Goal: Task Accomplishment & Management: Manage account settings

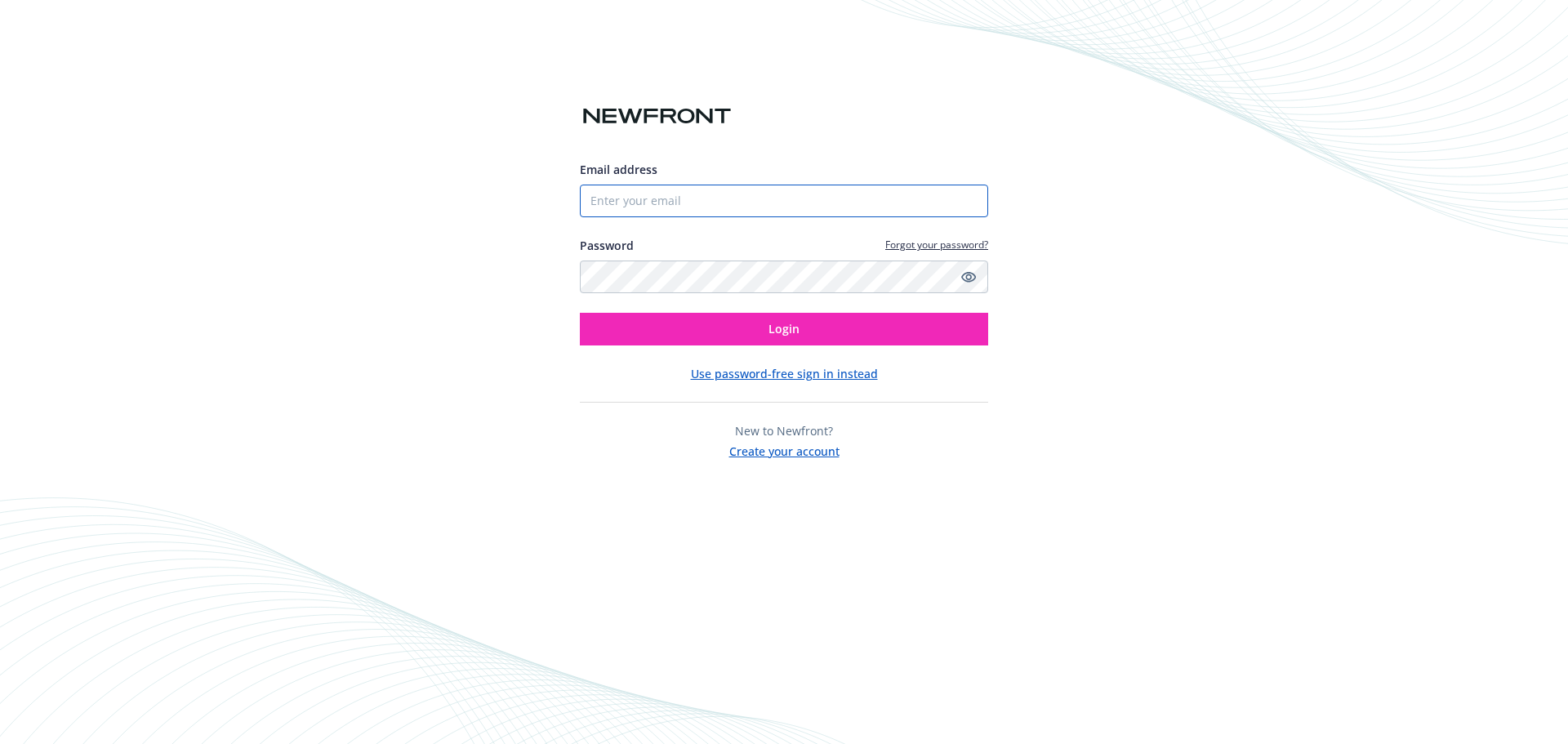
click at [622, 201] on input "Email address" at bounding box center [784, 201] width 409 height 33
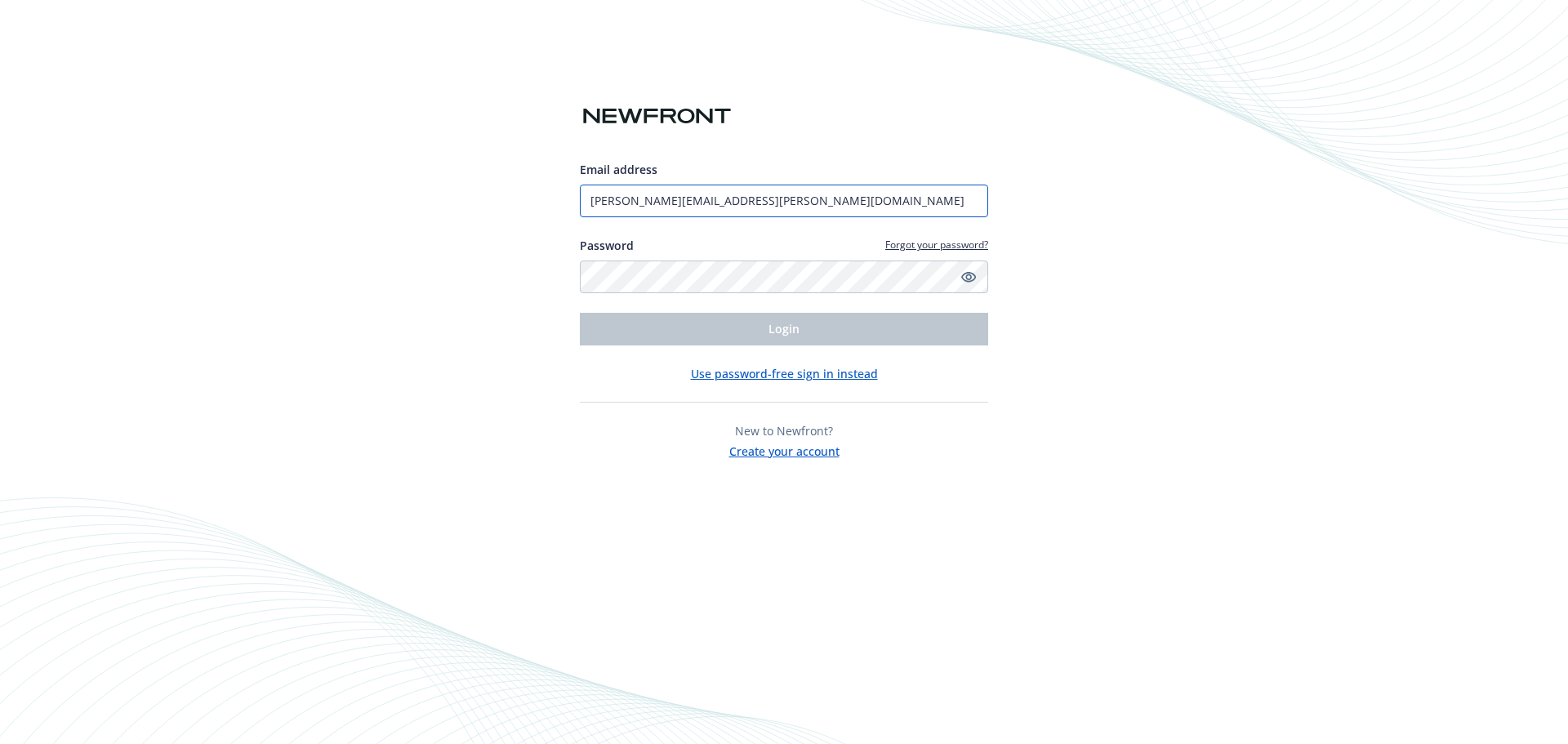
type input "[PERSON_NAME][EMAIL_ADDRESS][PERSON_NAME][DOMAIN_NAME]"
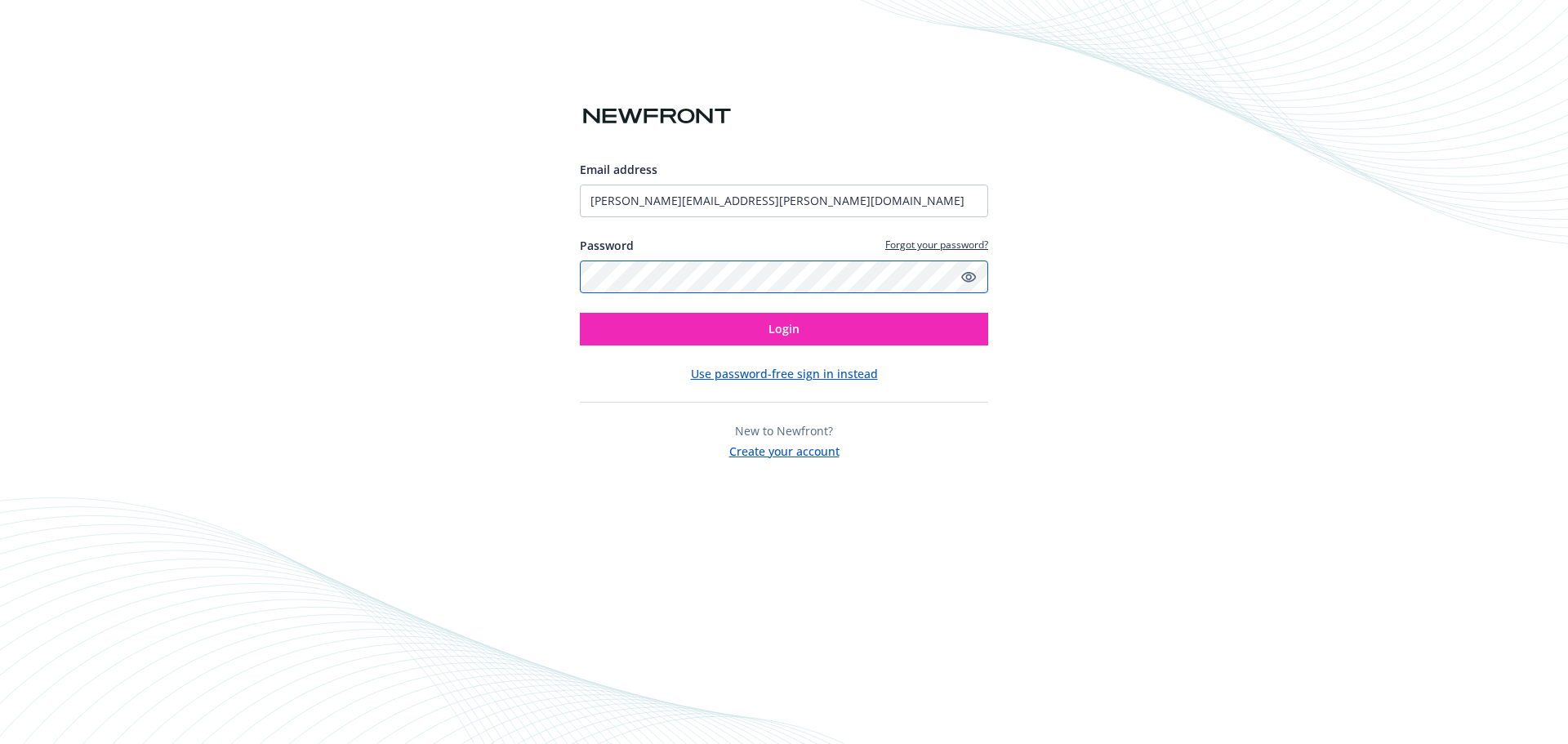
click at [580, 313] on button "Login" at bounding box center [784, 329] width 409 height 33
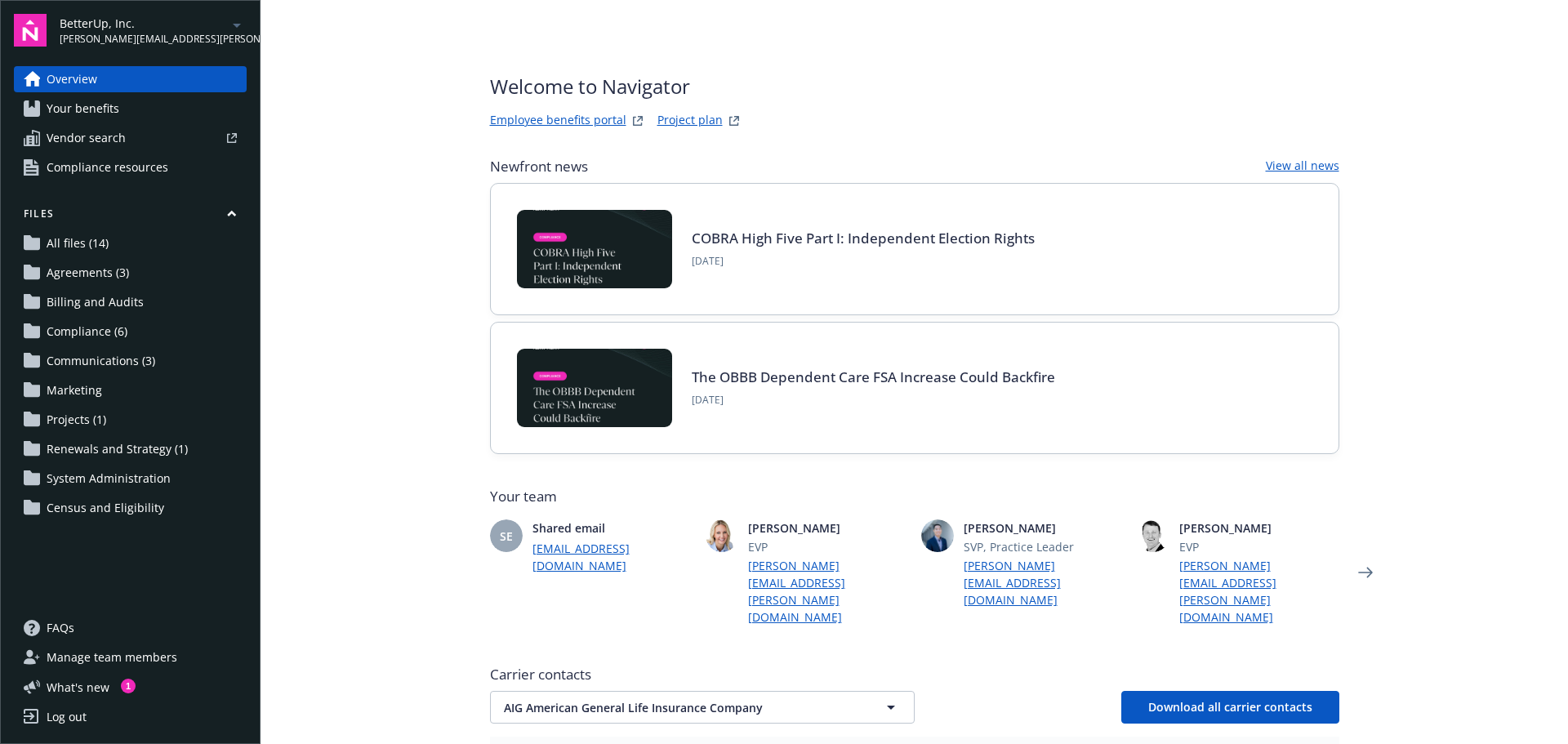
click at [139, 36] on span "[PERSON_NAME][EMAIL_ADDRESS][PERSON_NAME][DOMAIN_NAME]" at bounding box center [142, 39] width 167 height 14
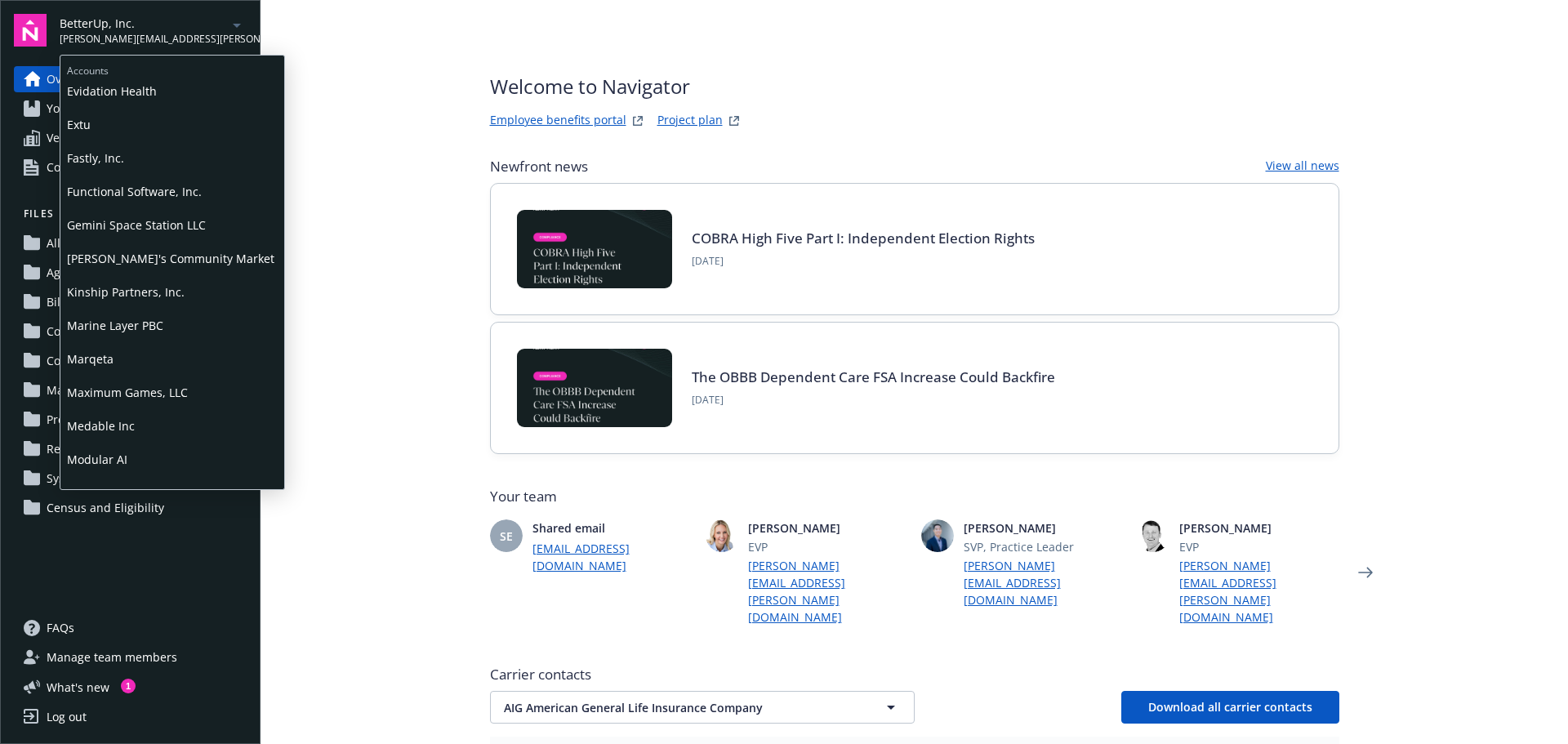
scroll to position [409, 0]
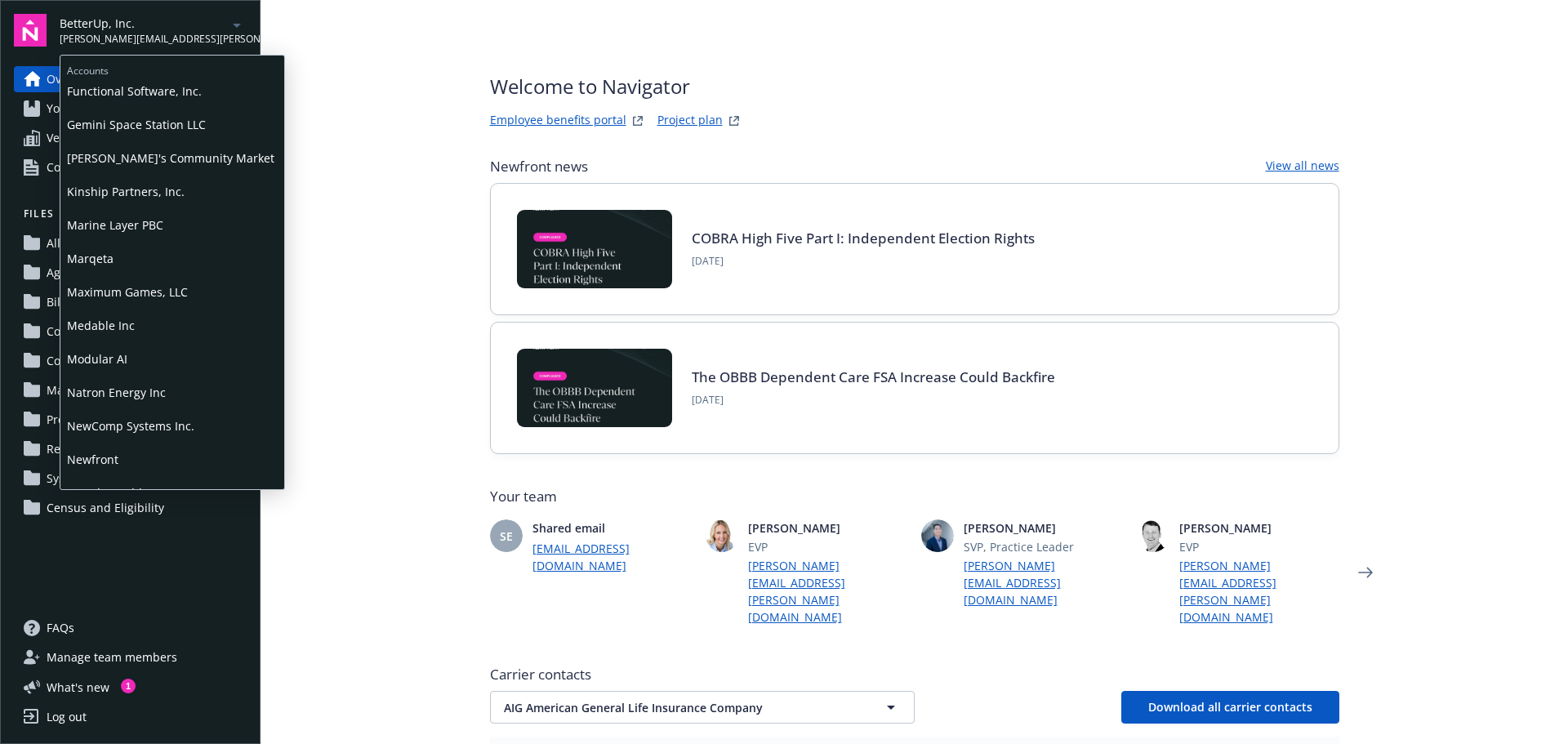
click at [109, 432] on span "NewComp Systems Inc." at bounding box center [172, 426] width 210 height 33
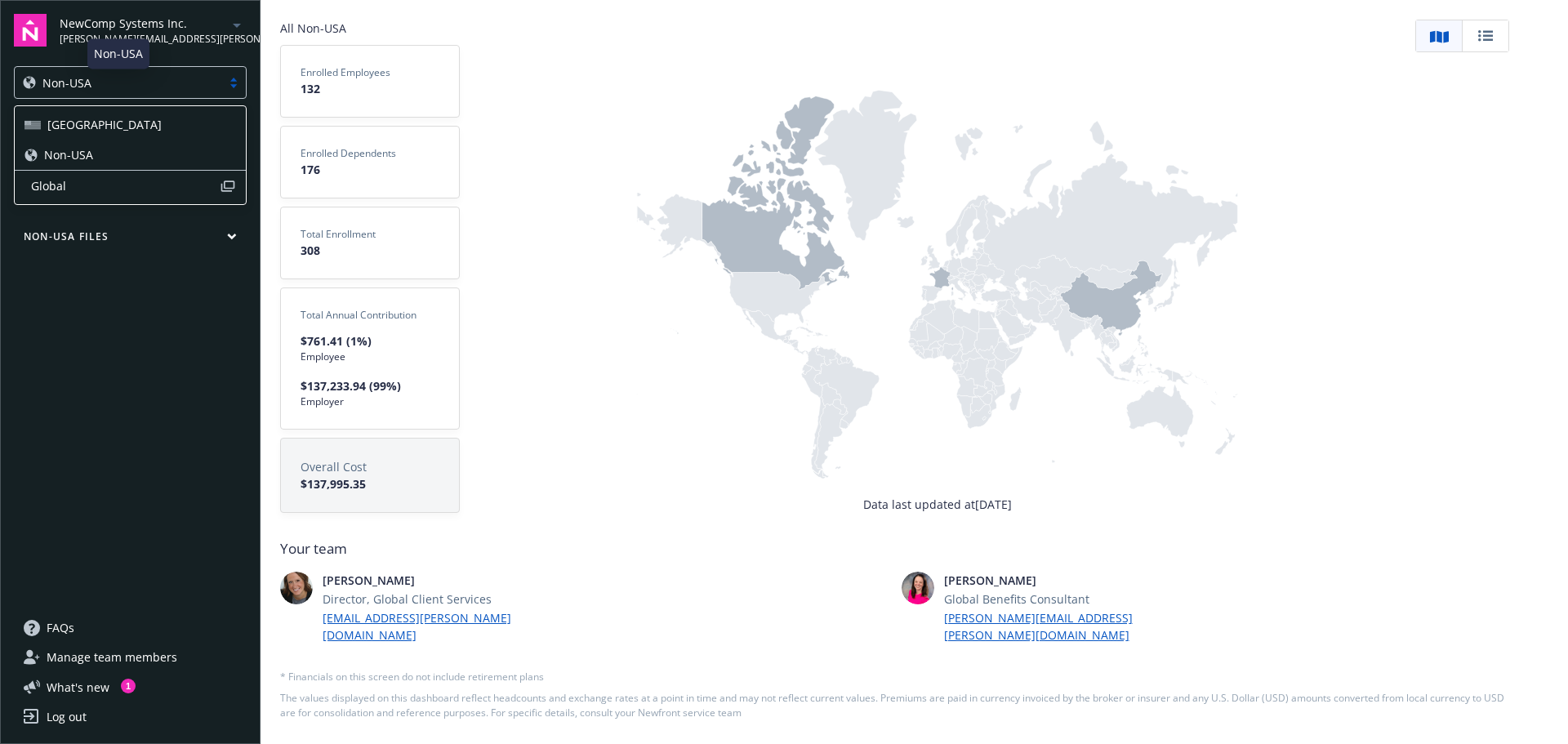
click at [127, 85] on div "Non-USA" at bounding box center [118, 83] width 190 height 17
click at [66, 120] on span "USA" at bounding box center [104, 125] width 114 height 17
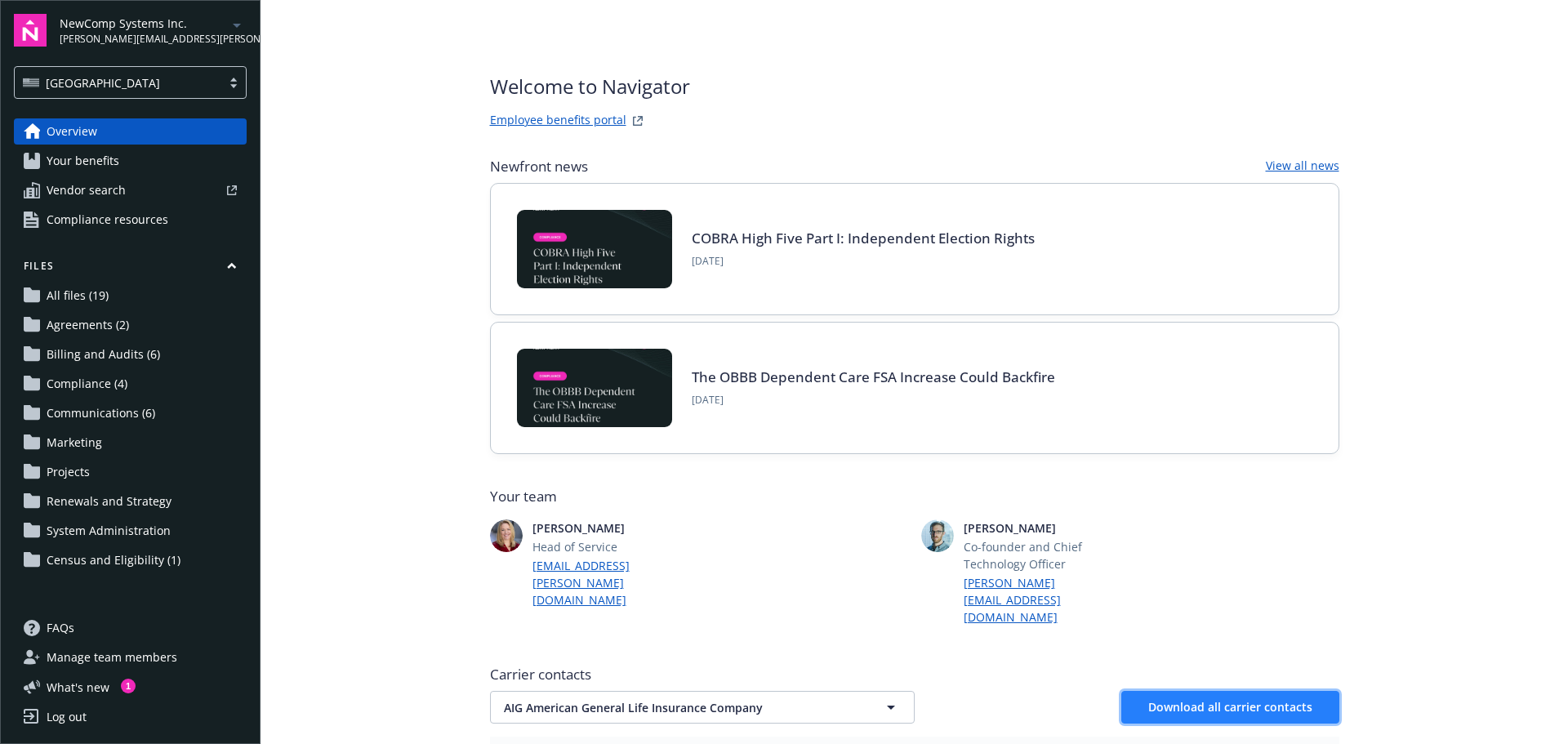
click at [1186, 699] on span "Download all carrier contacts" at bounding box center [1230, 707] width 165 height 15
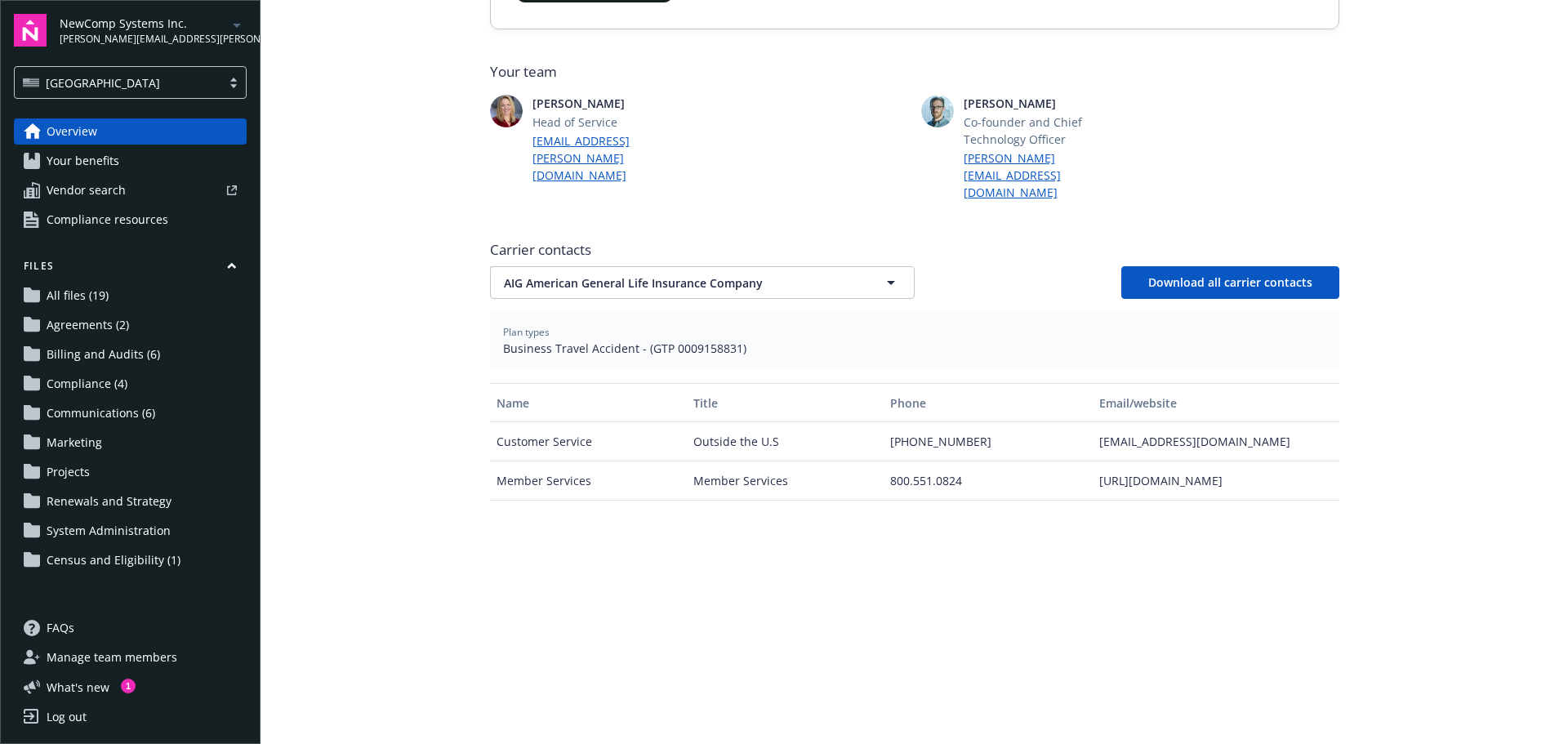
scroll to position [618, 0]
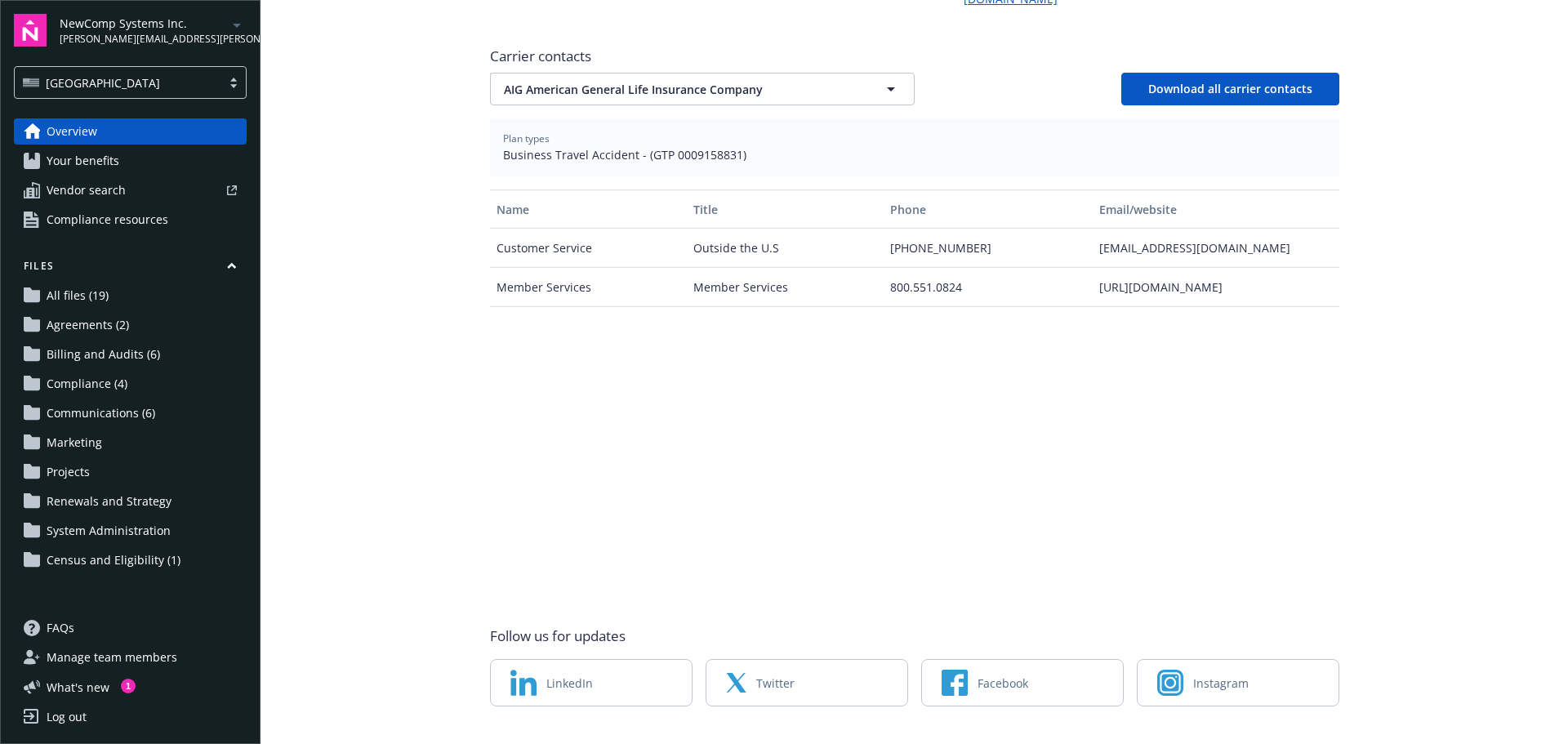
click at [1519, 594] on main "Welcome to Navigator Employee benefits portal Newfront news View all news COBRA…" at bounding box center [914, 372] width 1308 height 744
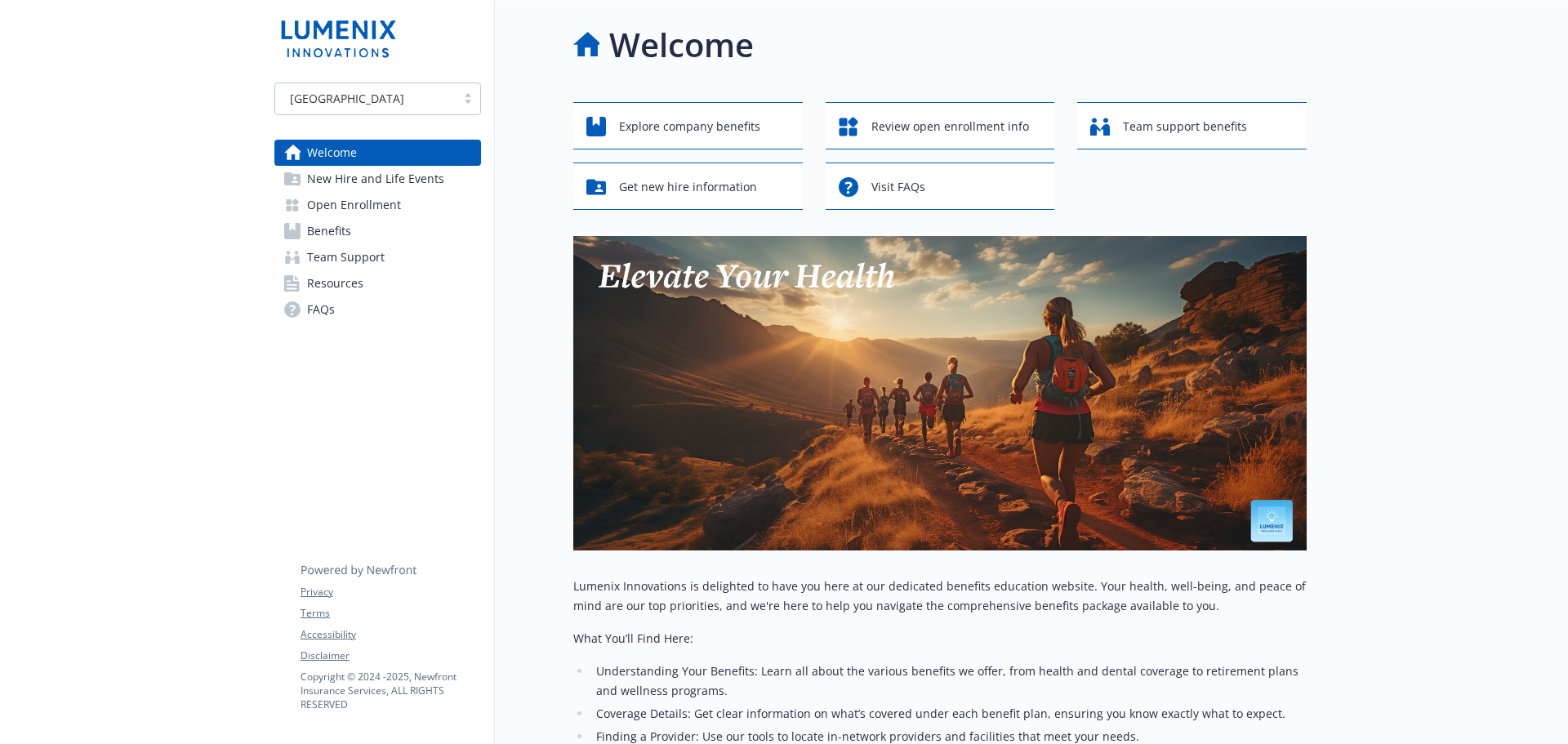
click at [318, 180] on span "New Hire and Life Events" at bounding box center [376, 179] width 137 height 26
